Goal: Check status: Check status

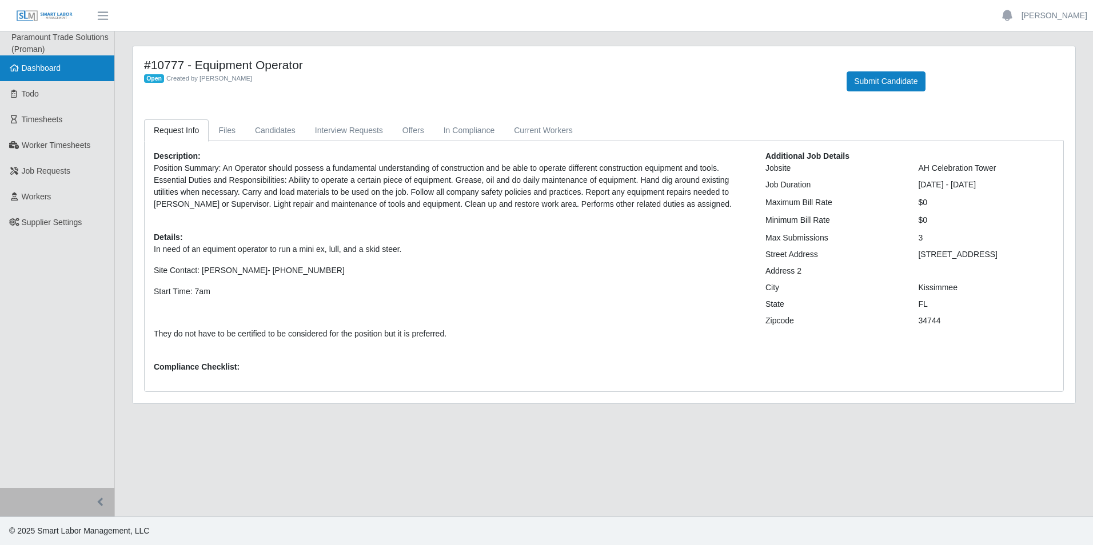
click at [67, 67] on link "Dashboard" at bounding box center [57, 68] width 114 height 26
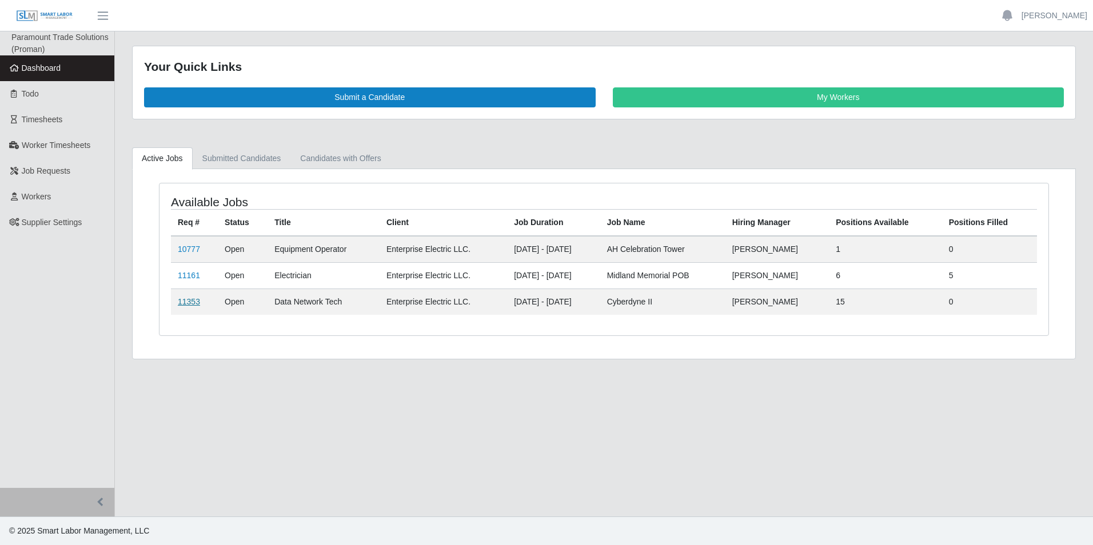
click at [193, 302] on link "11353" at bounding box center [189, 301] width 22 height 9
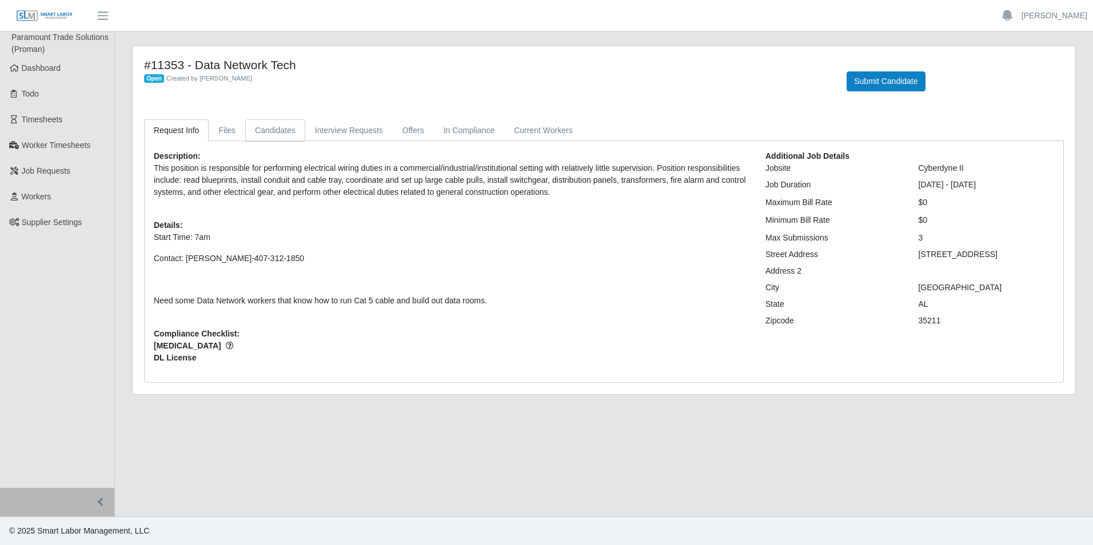
click at [265, 131] on link "Candidates" at bounding box center [275, 130] width 60 height 22
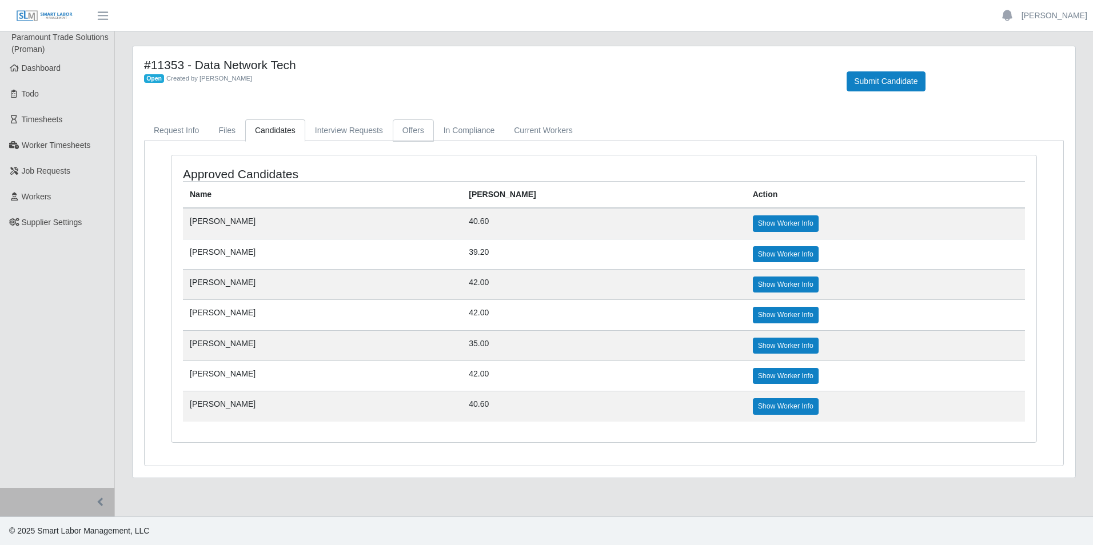
click at [413, 123] on link "Offers" at bounding box center [413, 130] width 41 height 22
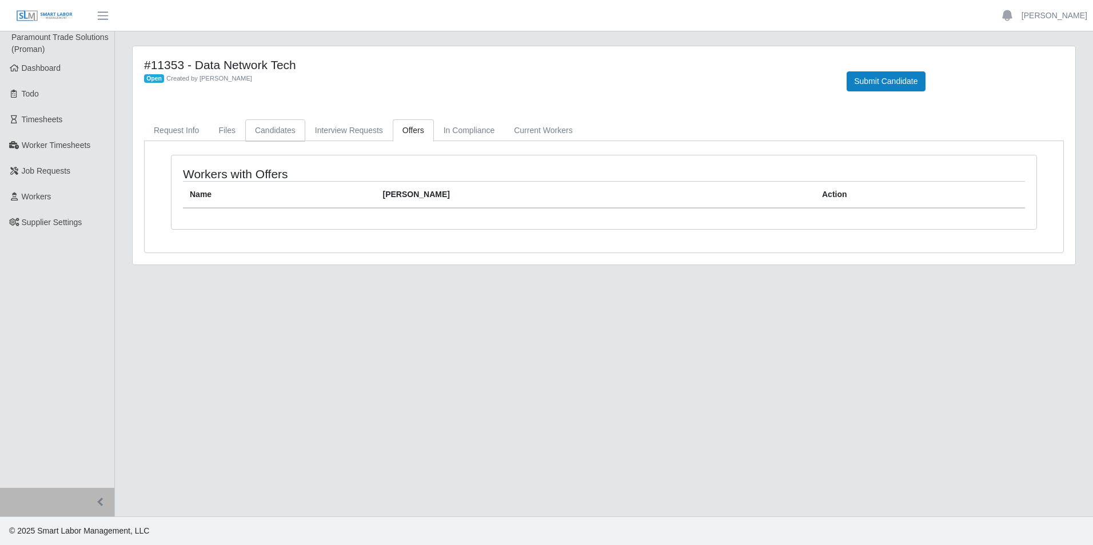
click at [262, 134] on link "Candidates" at bounding box center [275, 130] width 60 height 22
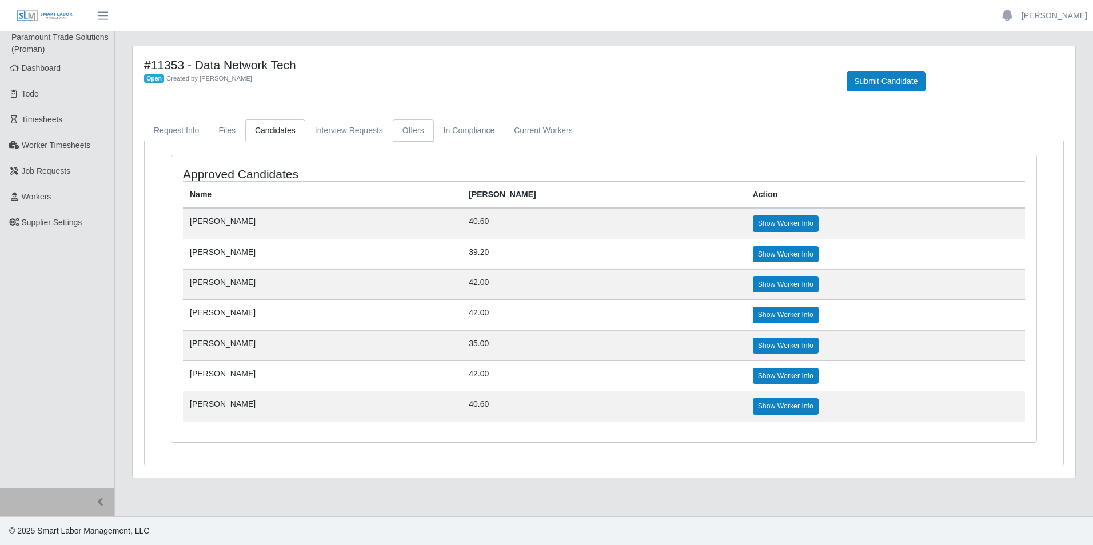
click at [405, 131] on link "Offers" at bounding box center [413, 130] width 41 height 22
